Goal: Navigation & Orientation: Find specific page/section

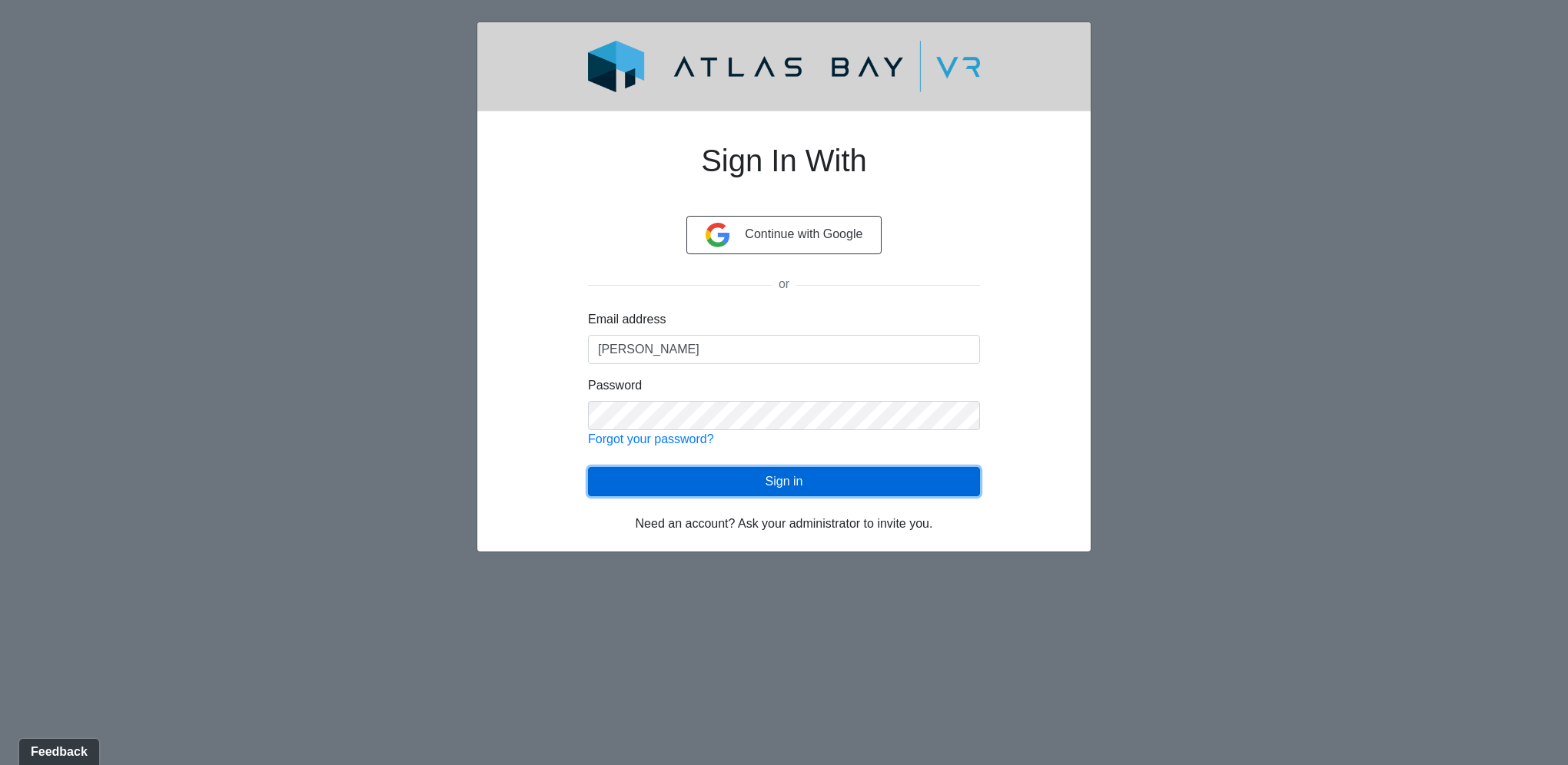
click at [762, 478] on button "Sign in" at bounding box center [784, 481] width 392 height 30
click at [794, 488] on button "Sign in" at bounding box center [784, 481] width 392 height 30
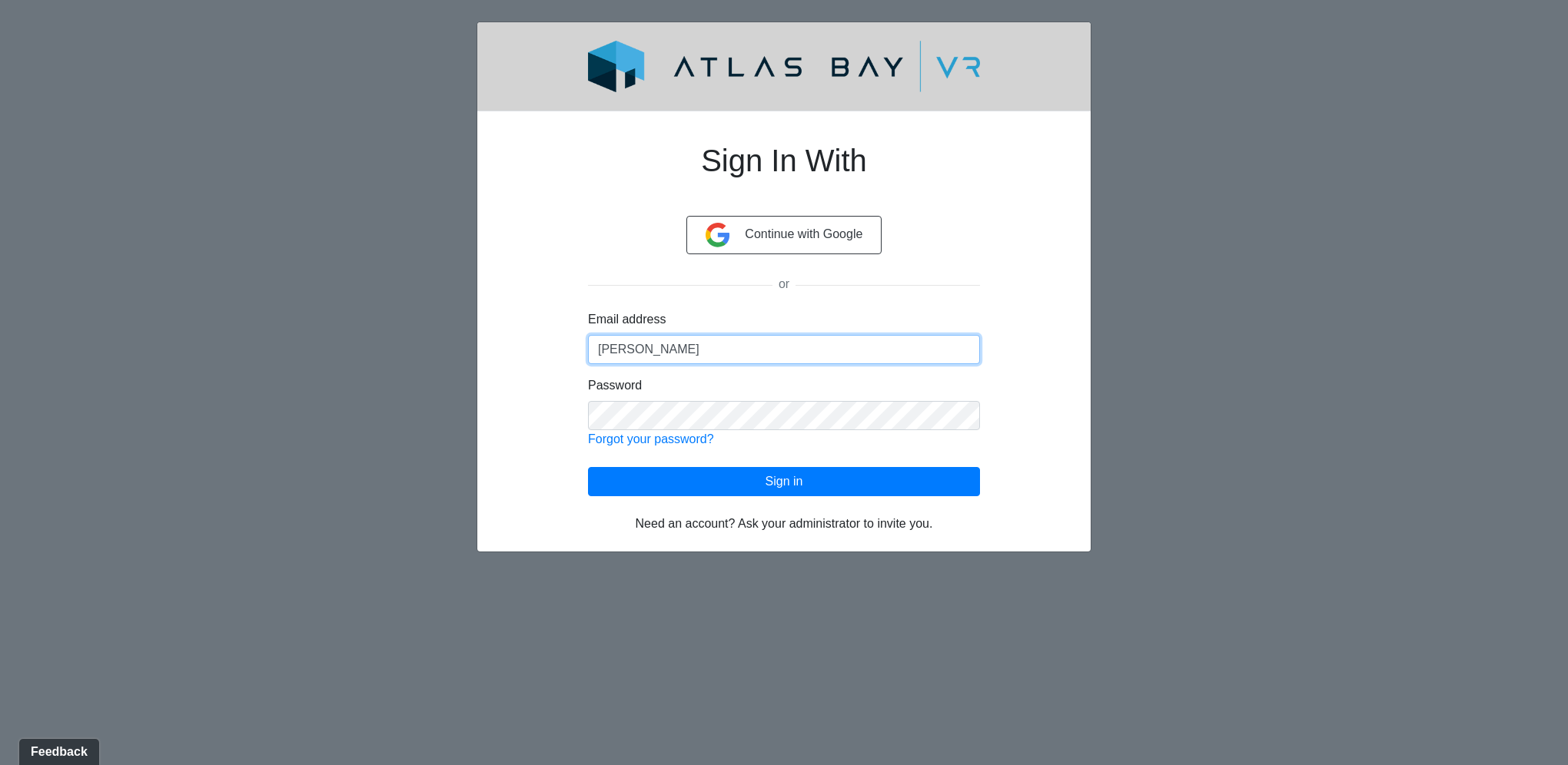
click at [674, 347] on input "Spicher" at bounding box center [784, 350] width 392 height 30
drag, startPoint x: 670, startPoint y: 348, endPoint x: 569, endPoint y: 330, distance: 102.6
click at [569, 330] on div "Sign In With Continue with Google or Email address Spicher Password Forgot your…" at bounding box center [784, 329] width 466 height 410
type input "j"
click at [669, 351] on input "kspicher@all;resco.com" at bounding box center [784, 350] width 392 height 30
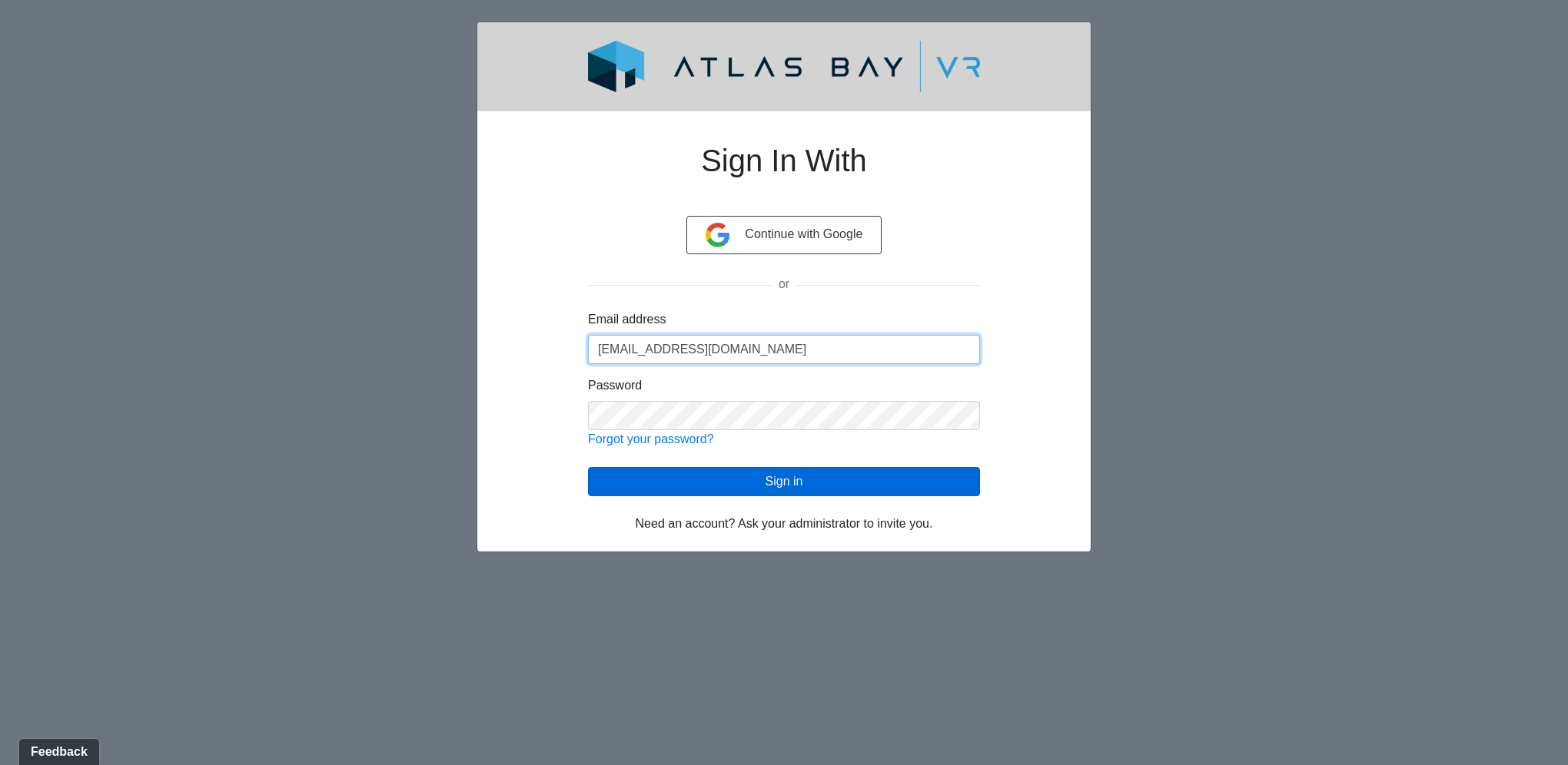
type input "[EMAIL_ADDRESS][DOMAIN_NAME]"
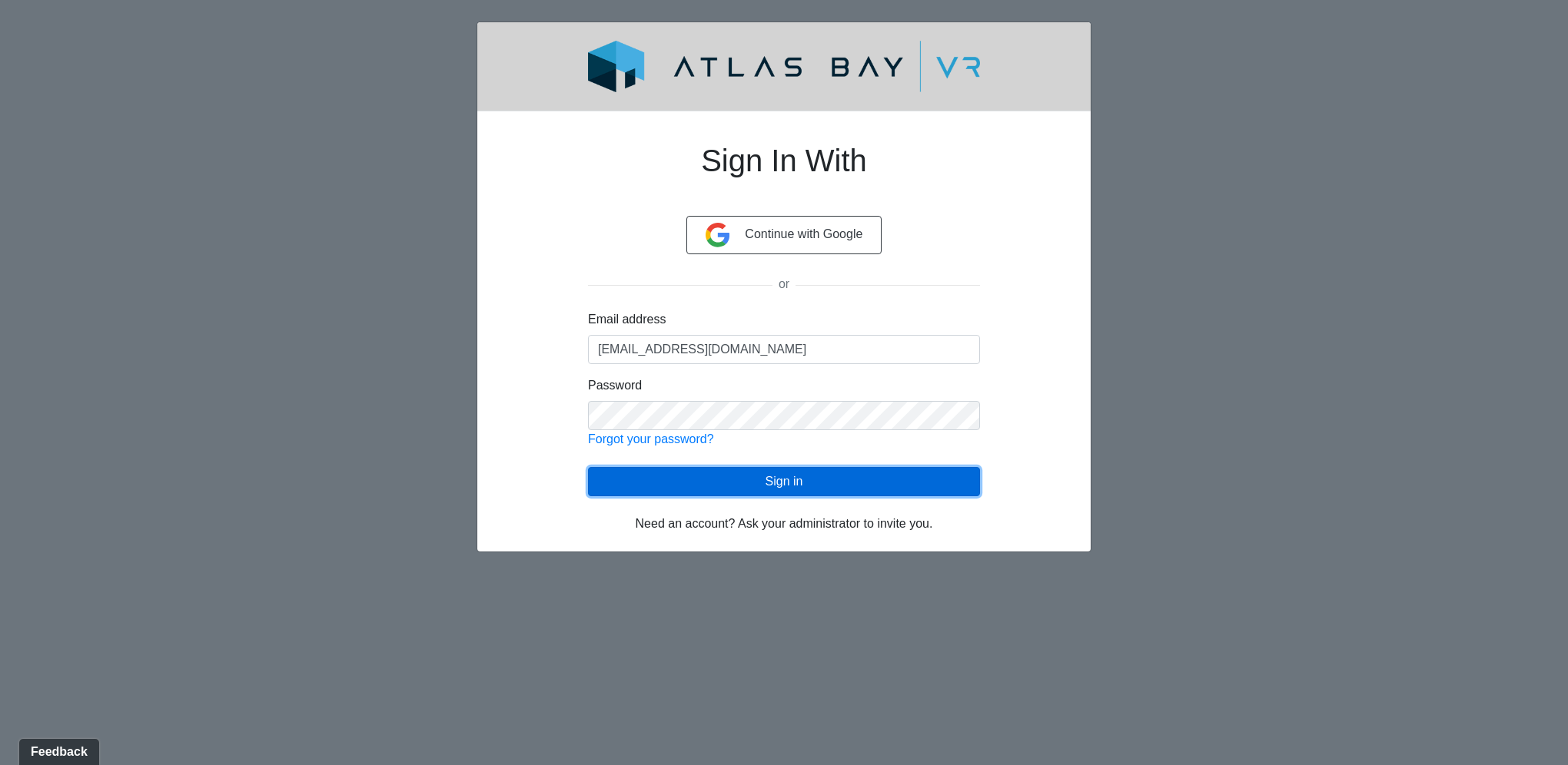
click at [763, 478] on button "Sign in" at bounding box center [784, 481] width 392 height 30
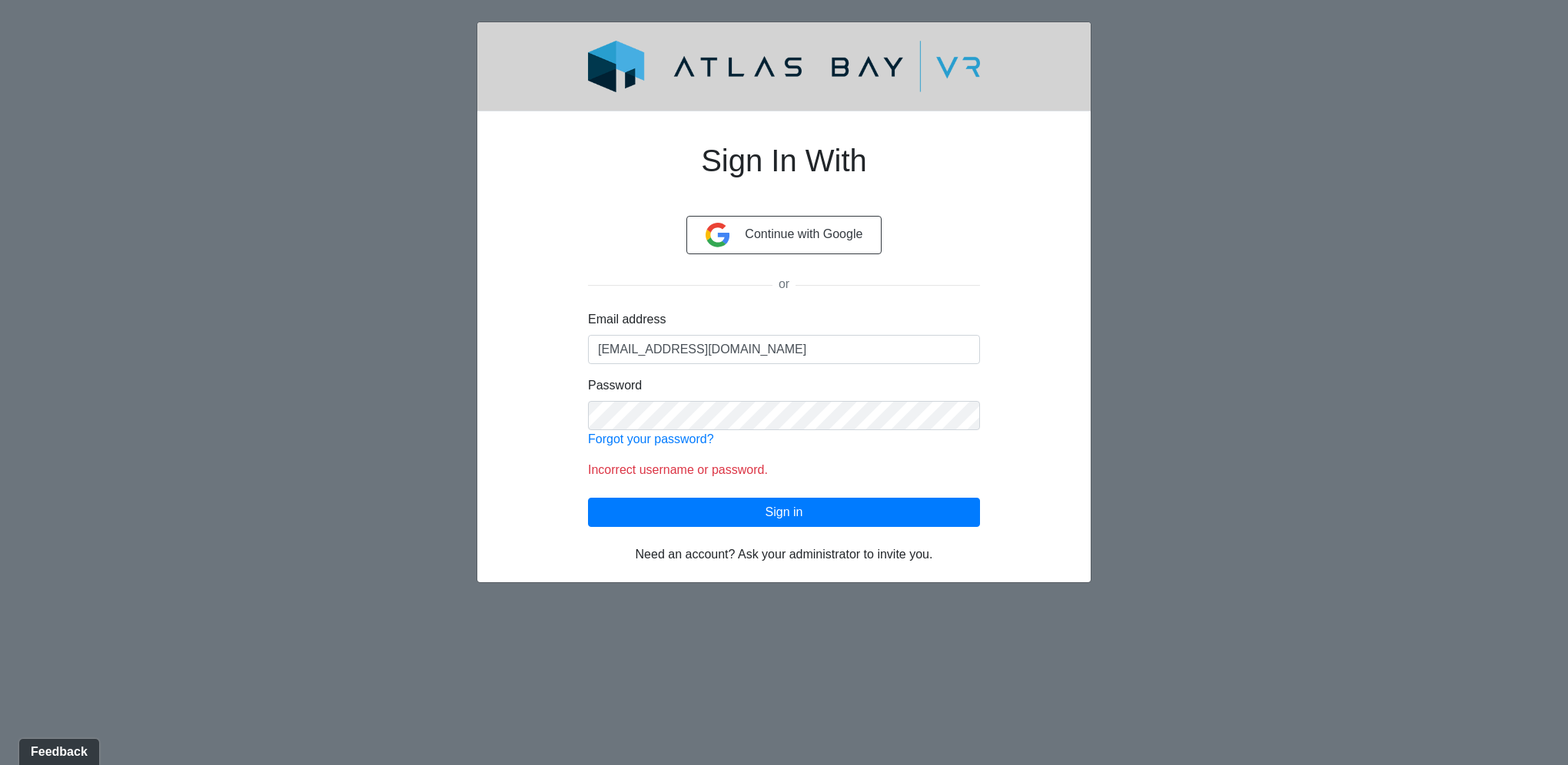
click at [694, 390] on div "Password Forgot your password?" at bounding box center [784, 412] width 392 height 72
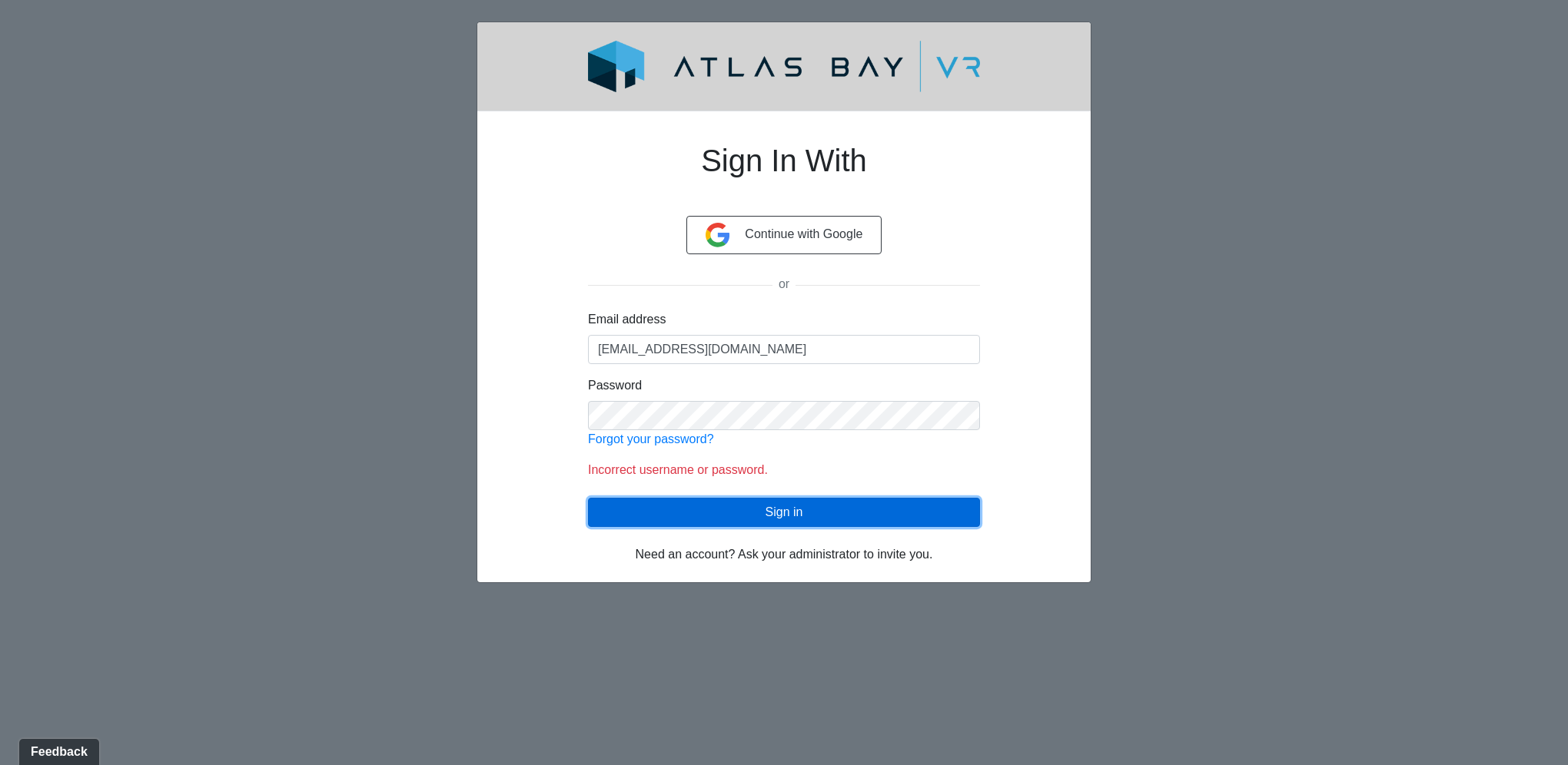
click at [798, 511] on button "Sign in" at bounding box center [784, 513] width 392 height 30
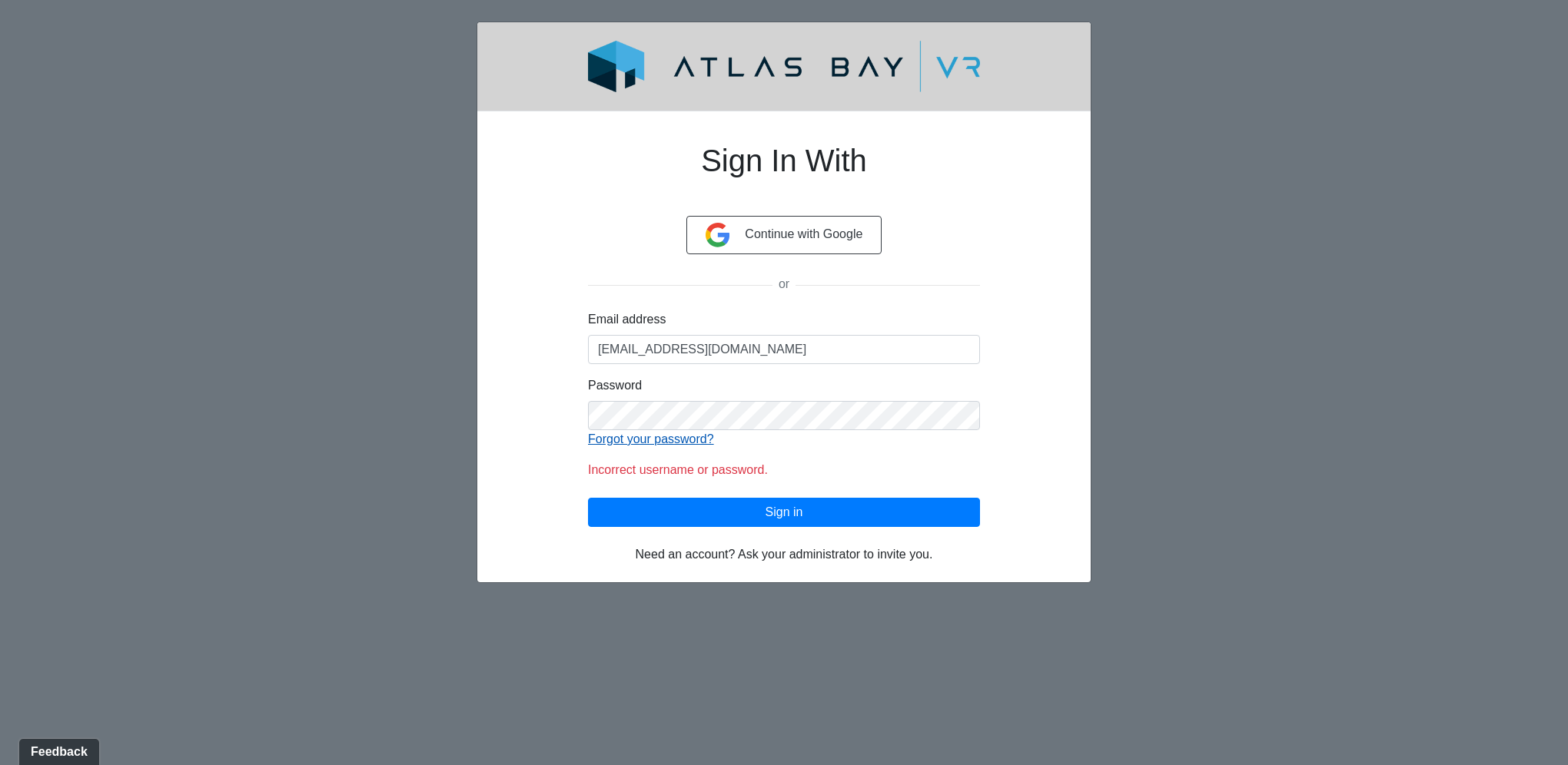
click at [658, 437] on link "Forgot your password?" at bounding box center [651, 438] width 126 height 13
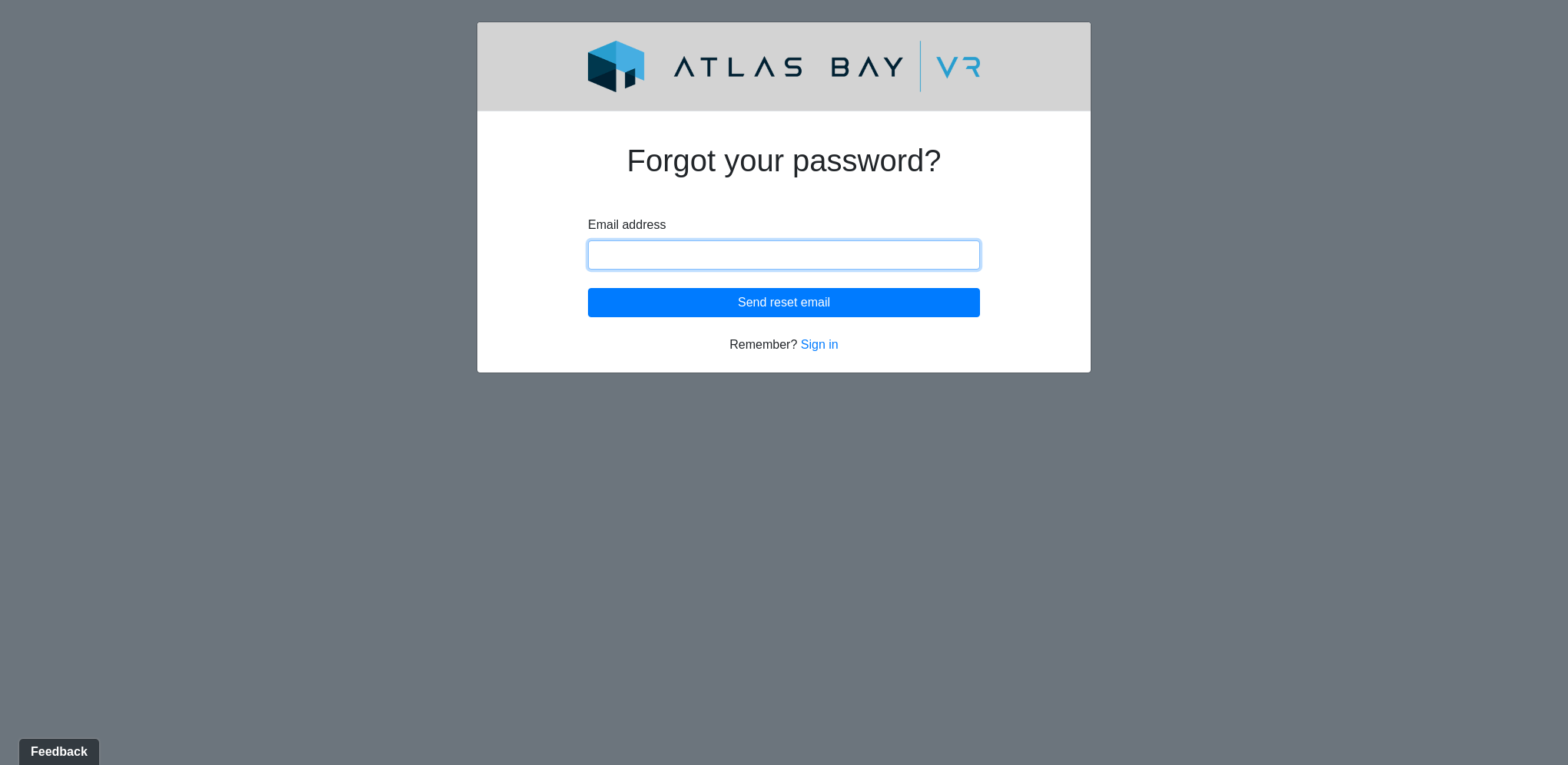
click at [624, 255] on input "Email address" at bounding box center [784, 255] width 392 height 30
type input "[EMAIL_ADDRESS][DOMAIN_NAME]"
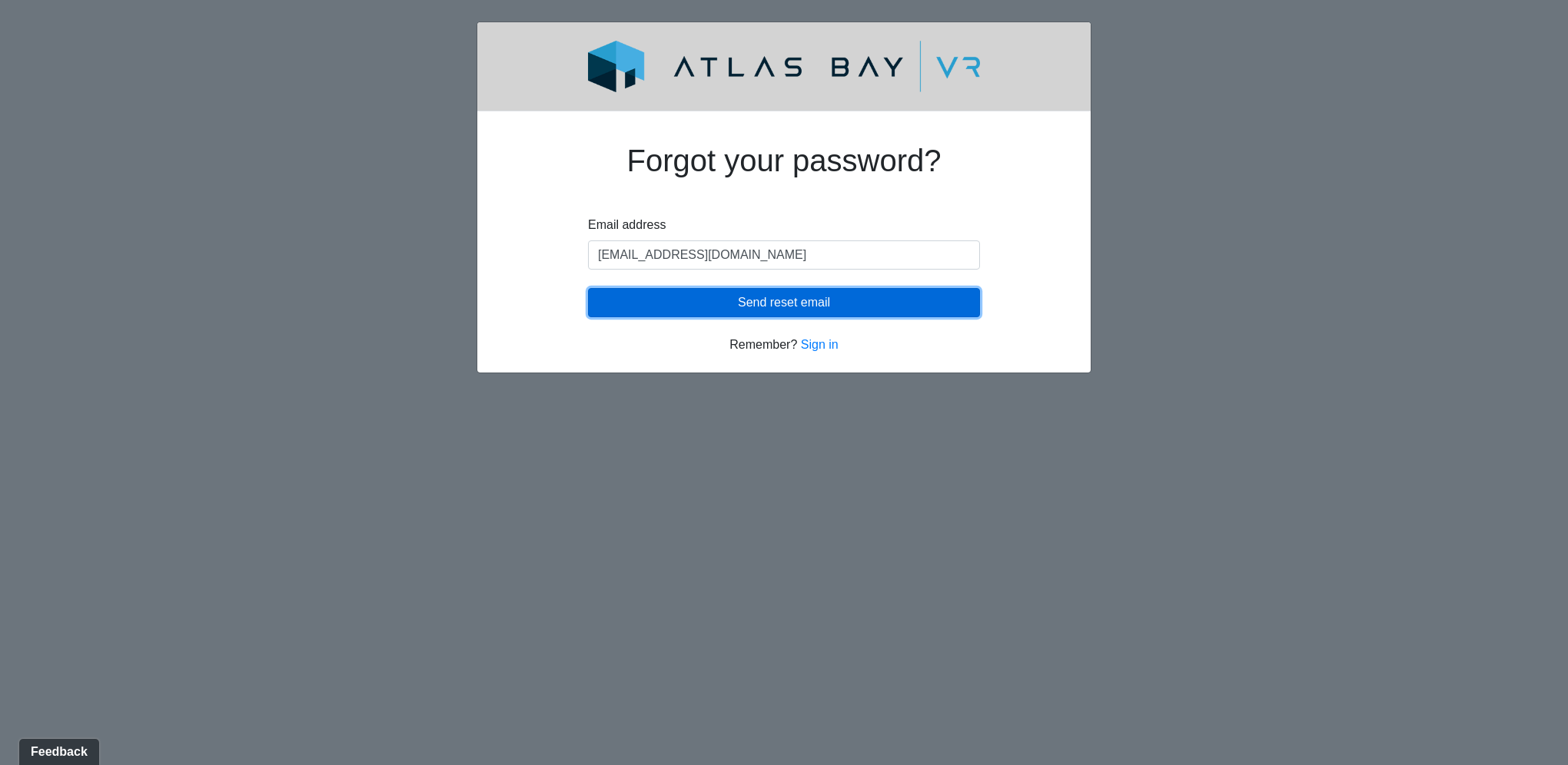
click at [753, 309] on button "Send reset email" at bounding box center [784, 303] width 392 height 30
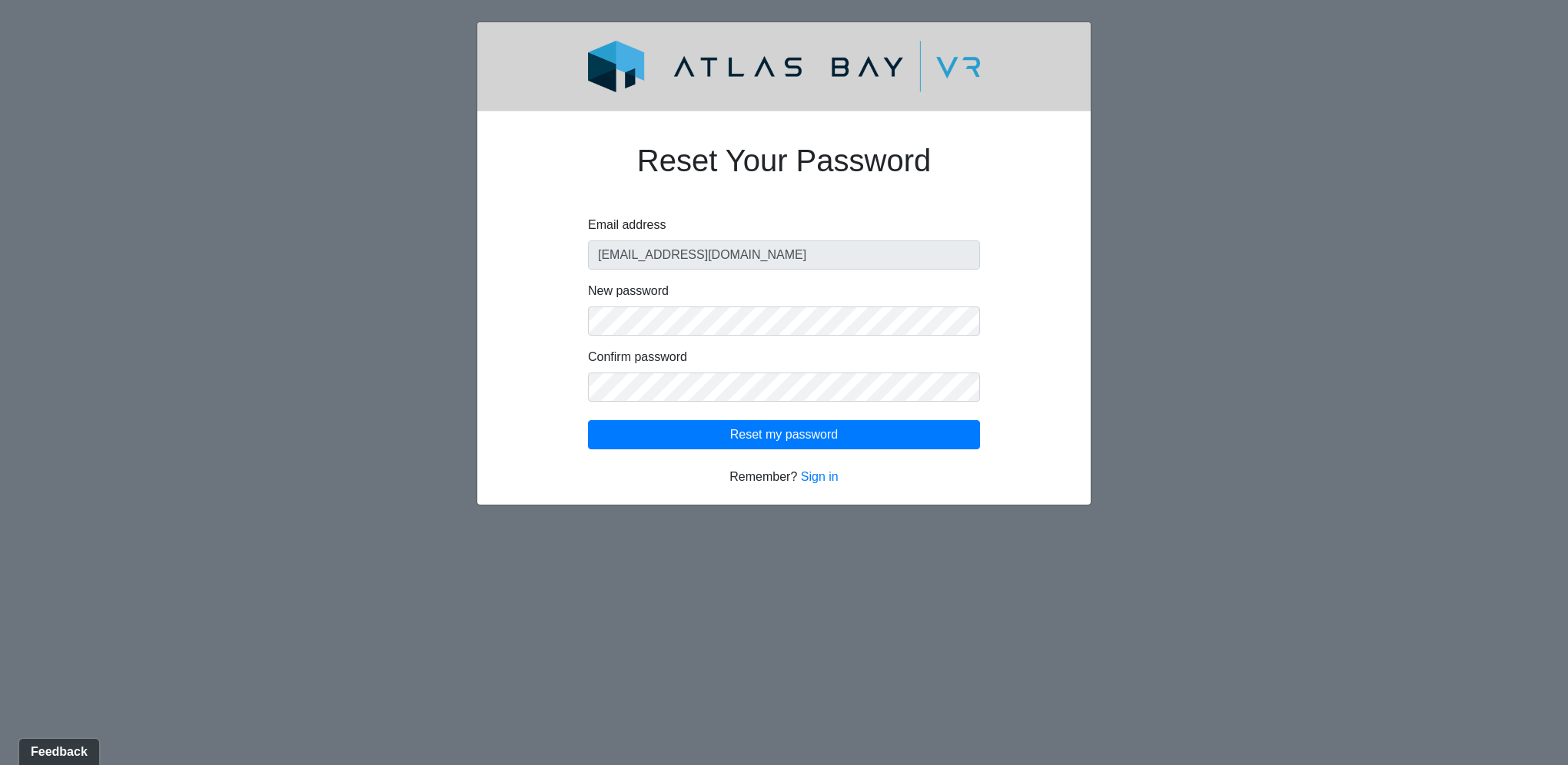
click at [1016, 326] on div "Reset Your Password Email address [EMAIL_ADDRESS][DOMAIN_NAME] New password Con…" at bounding box center [784, 305] width 540 height 362
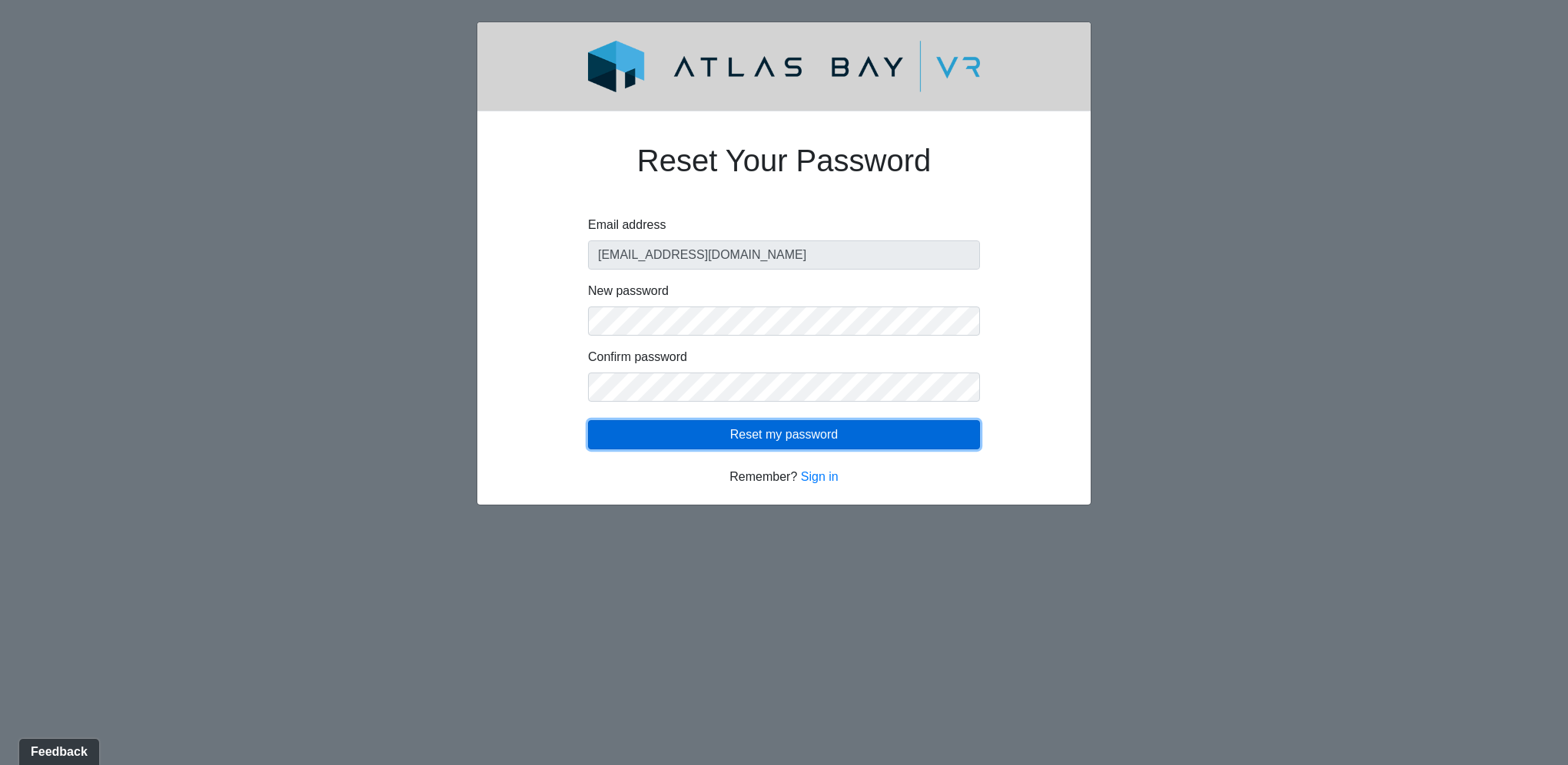
click at [775, 436] on button "Reset my password" at bounding box center [784, 435] width 392 height 30
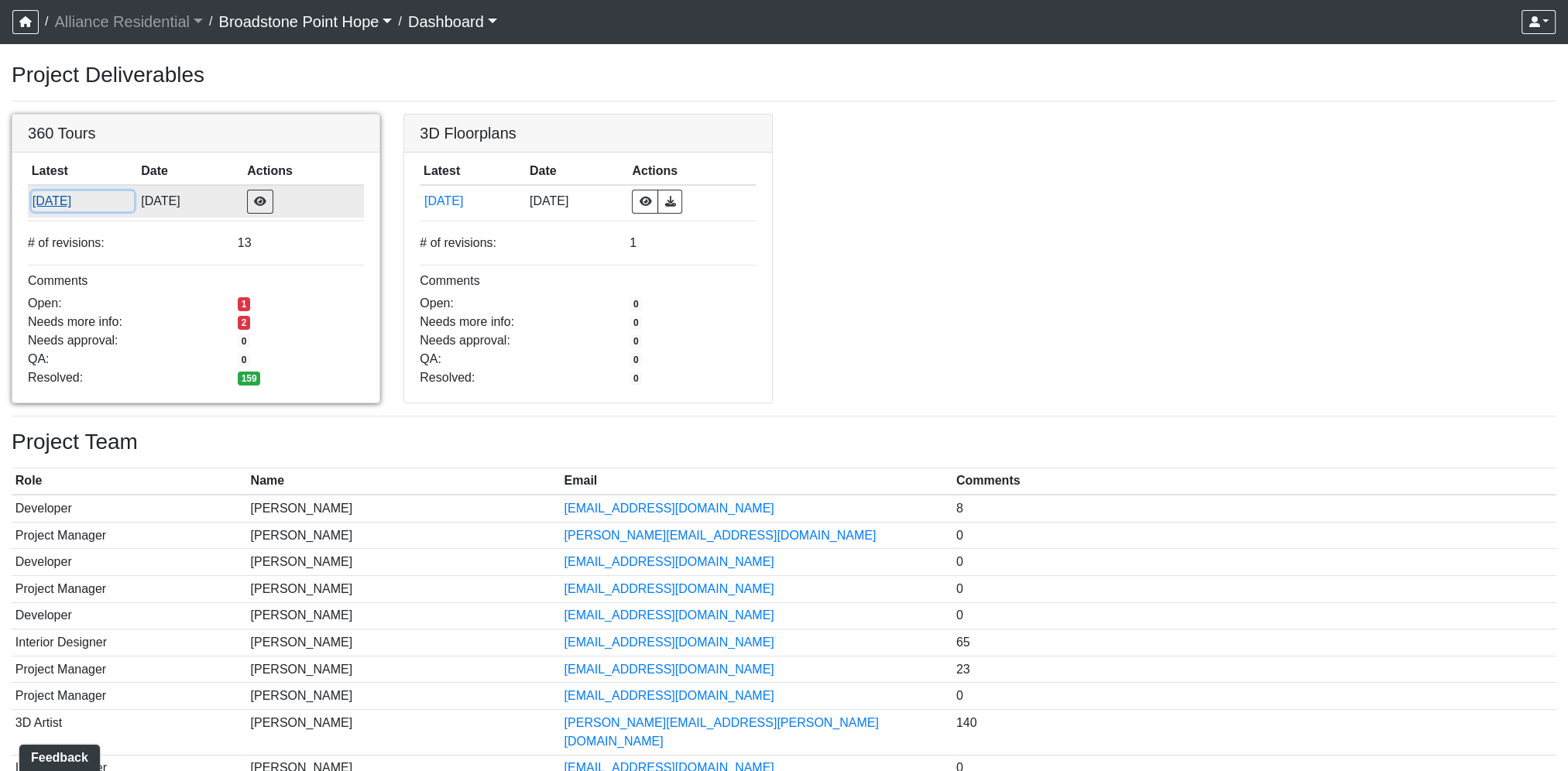
click at [69, 198] on button "10/7/2025" at bounding box center [82, 201] width 102 height 20
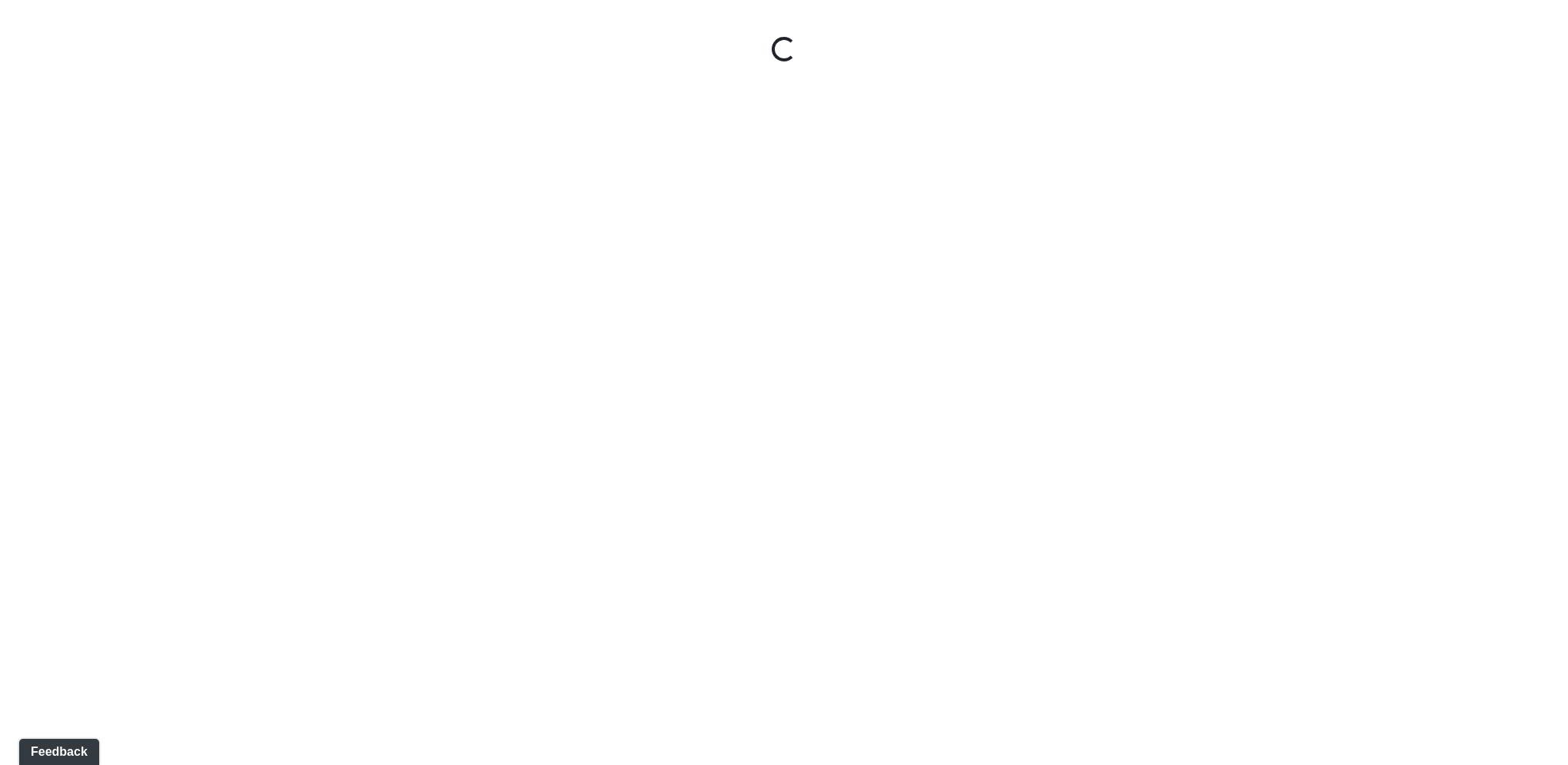
select select "jSbzXF9d96j3rUUmxPYLxy"
